Goal: Transaction & Acquisition: Purchase product/service

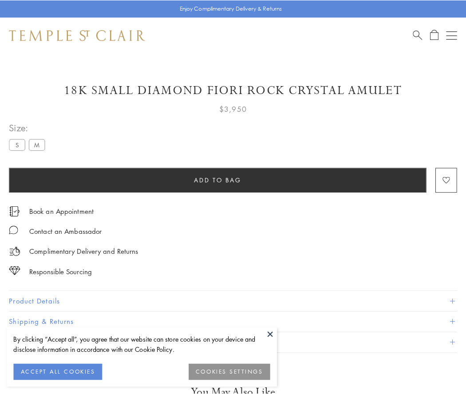
scroll to position [28, 0]
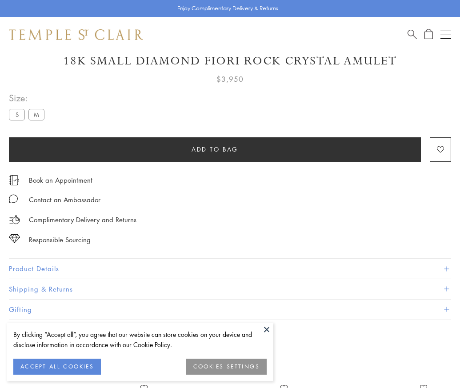
click at [214, 149] on span "Add to bag" at bounding box center [214, 149] width 47 height 10
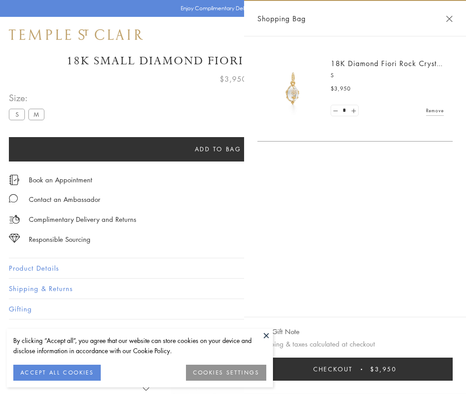
click at [353, 369] on span "Checkout" at bounding box center [333, 370] width 40 height 10
